Goal: Information Seeking & Learning: Find specific fact

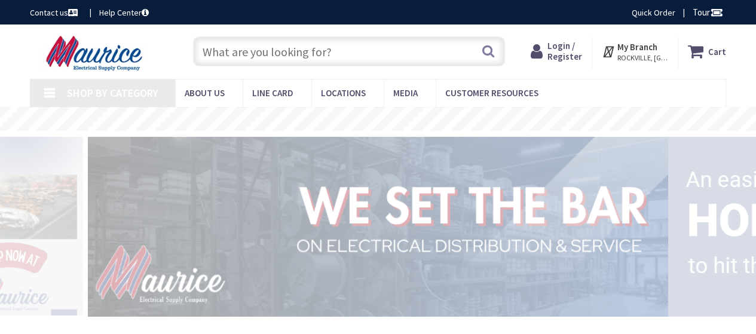
type input "[GEOGRAPHIC_DATA], [GEOGRAPHIC_DATA], [GEOGRAPHIC_DATA]"
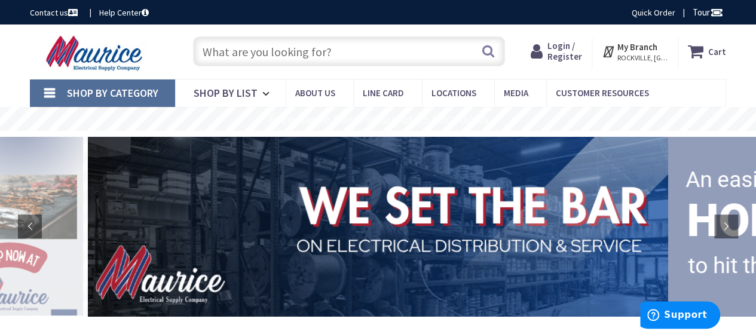
click at [270, 56] on input "text" at bounding box center [349, 51] width 312 height 30
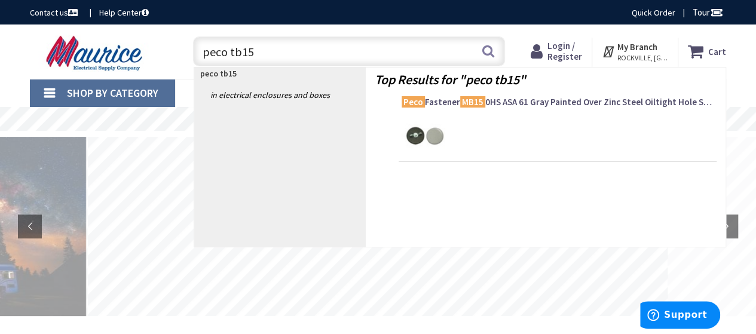
type input "peco tb158"
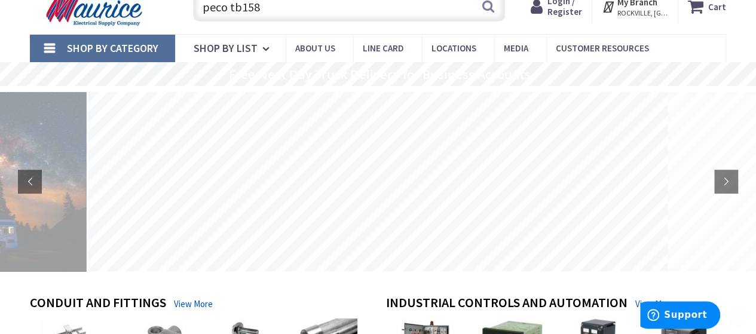
scroll to position [142, 0]
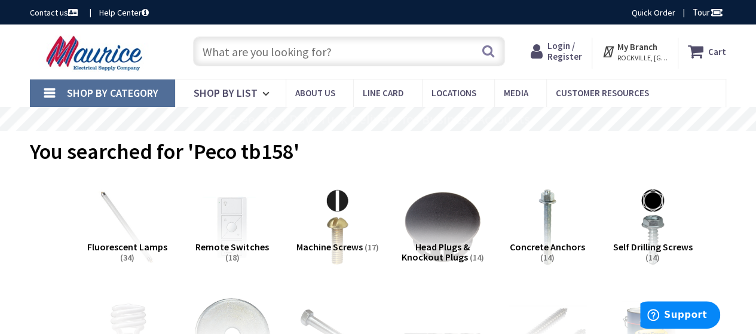
drag, startPoint x: 374, startPoint y: 53, endPoint x: 273, endPoint y: 50, distance: 101.7
click at [202, 44] on input "text" at bounding box center [349, 51] width 312 height 30
drag, startPoint x: 329, startPoint y: 50, endPoint x: 242, endPoint y: 47, distance: 86.7
click at [244, 47] on input "text" at bounding box center [349, 51] width 312 height 30
drag, startPoint x: 220, startPoint y: 53, endPoint x: 284, endPoint y: 48, distance: 64.7
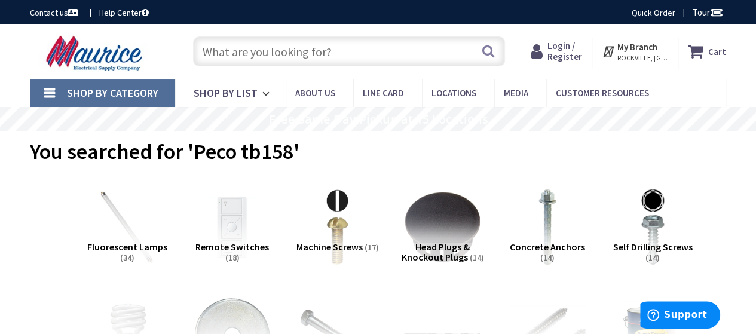
click at [221, 52] on input "text" at bounding box center [349, 51] width 312 height 30
drag, startPoint x: 350, startPoint y: 53, endPoint x: 293, endPoint y: 48, distance: 57.6
click at [292, 49] on input "text" at bounding box center [349, 51] width 312 height 30
paste input "Peco TB158-100"
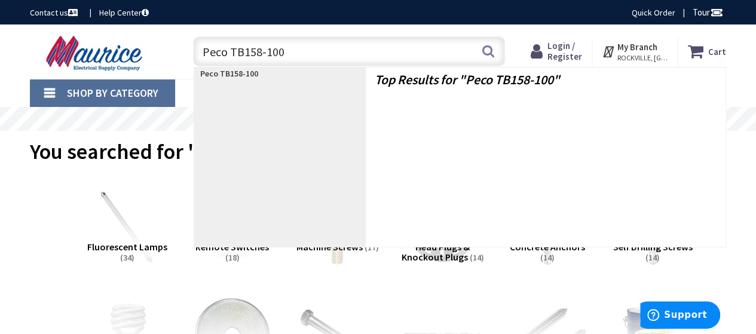
drag, startPoint x: 293, startPoint y: 48, endPoint x: 308, endPoint y: 45, distance: 15.2
click at [295, 47] on input "Peco TB158-100" at bounding box center [349, 51] width 312 height 30
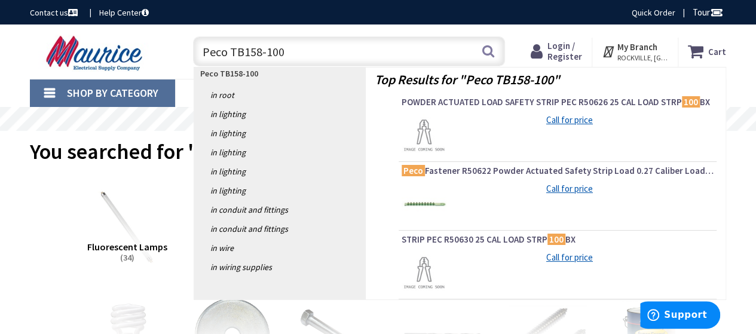
type input "Peco TB158-100"
click at [283, 79] on p "Peco TB158-100" at bounding box center [279, 74] width 171 height 12
click at [488, 51] on button "Search" at bounding box center [489, 51] width 16 height 27
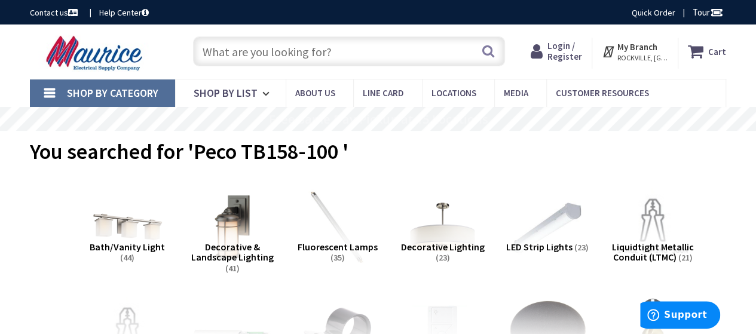
click at [351, 48] on input "text" at bounding box center [349, 51] width 312 height 30
click at [264, 48] on input "text" at bounding box center [349, 51] width 312 height 30
click at [261, 53] on input "text" at bounding box center [349, 51] width 312 height 30
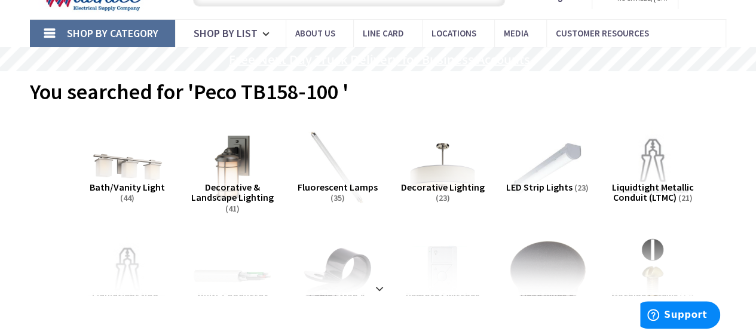
scroll to position [44, 0]
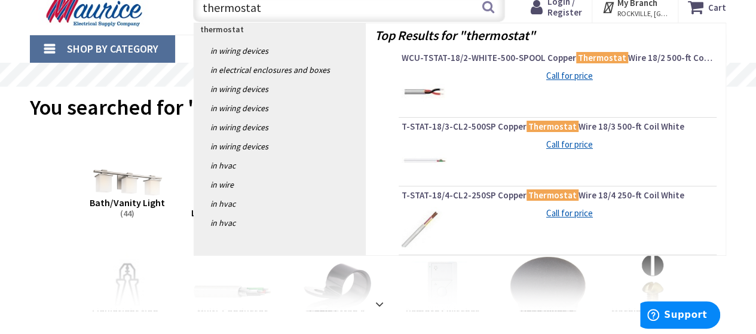
paste input "Peco TB158-100"
type input "thermostat Peco TB158-100"
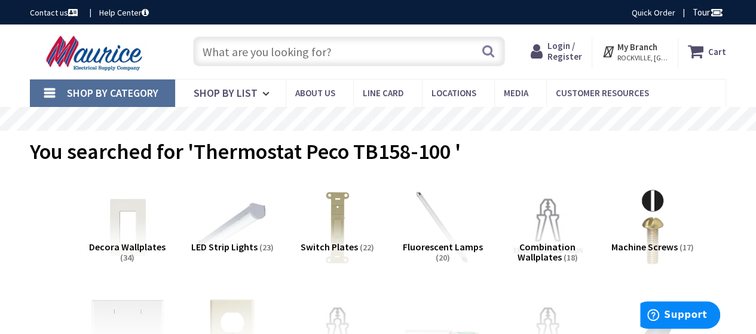
click at [273, 62] on input "text" at bounding box center [349, 51] width 312 height 30
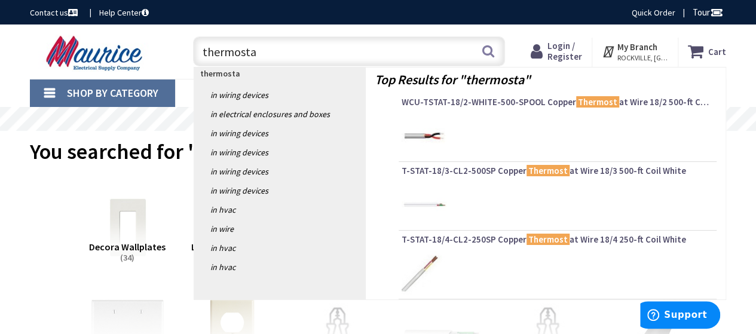
type input "thermostat"
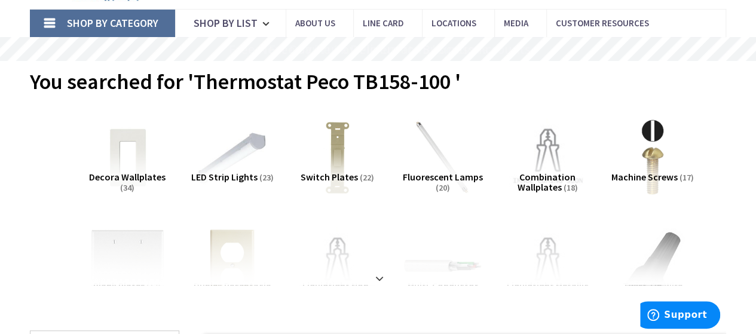
scroll to position [123, 0]
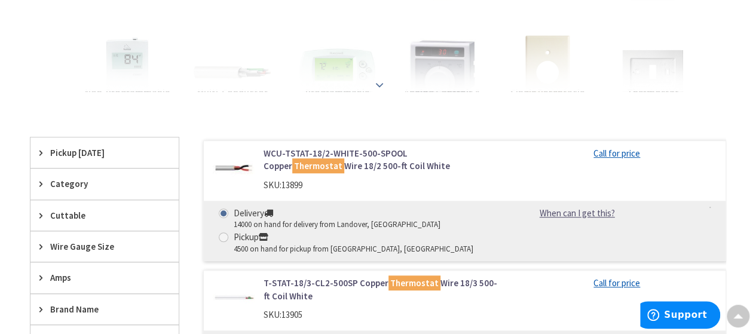
scroll to position [300, 0]
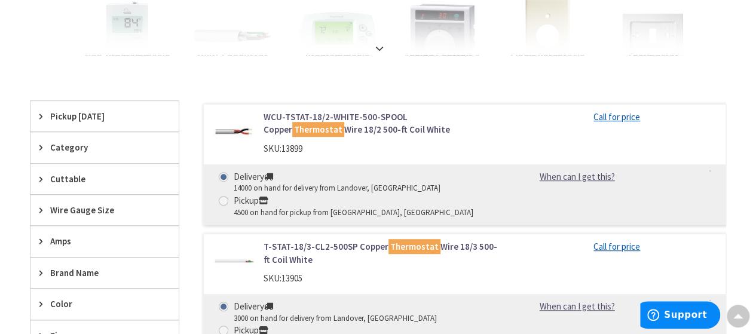
click at [106, 150] on span "Category" at bounding box center [98, 147] width 97 height 13
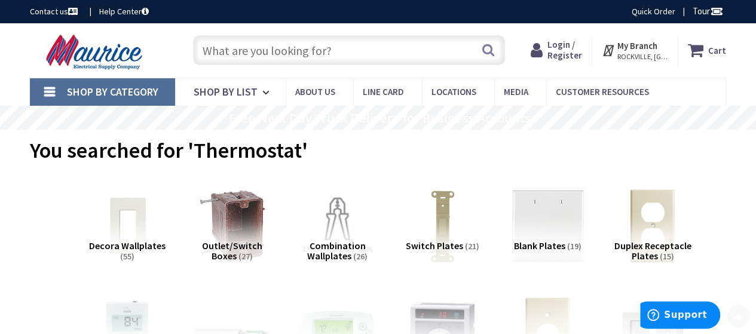
scroll to position [0, 0]
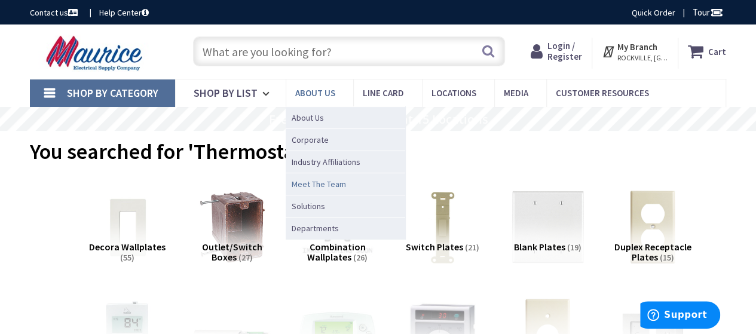
click at [331, 183] on span "Meet The Team" at bounding box center [319, 184] width 54 height 12
click at [313, 183] on span "Meet The Team" at bounding box center [319, 184] width 54 height 12
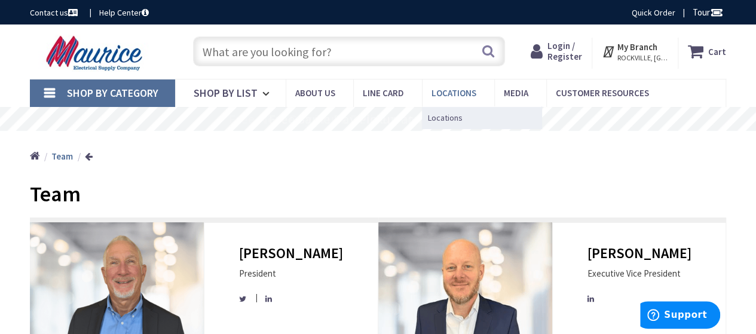
click at [454, 97] on span "Locations" at bounding box center [454, 92] width 45 height 11
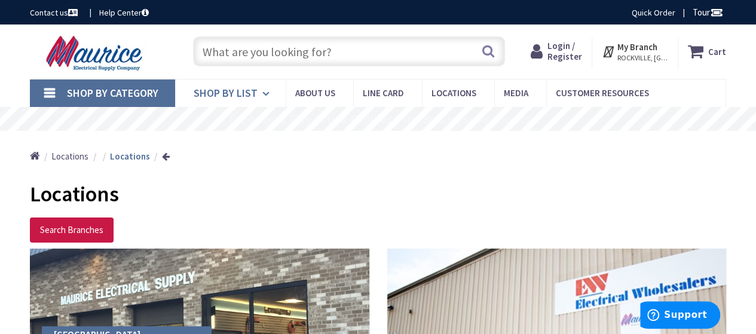
click at [246, 95] on span "Shop By List" at bounding box center [226, 93] width 64 height 14
